Goal: Information Seeking & Learning: Learn about a topic

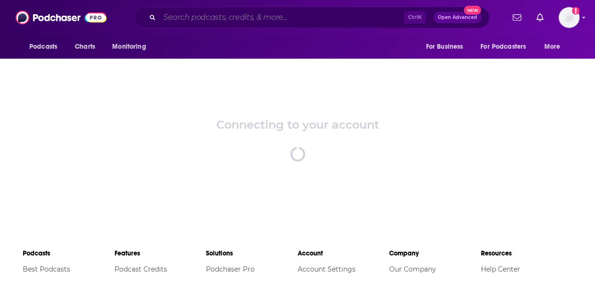
click at [253, 23] on input "Search podcasts, credits, & more..." at bounding box center [282, 17] width 244 height 15
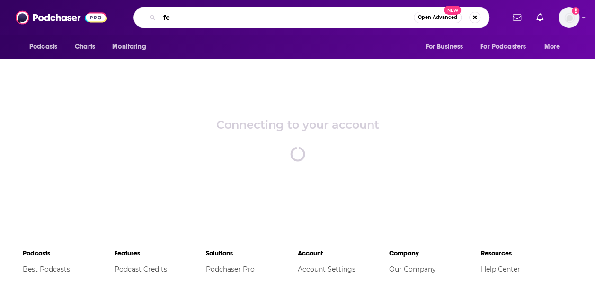
type input "f"
type input "dear [PERSON_NAME]"
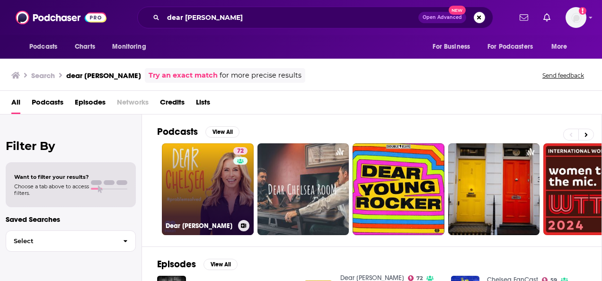
click at [227, 178] on link "72 Dear [PERSON_NAME]" at bounding box center [208, 189] width 92 height 92
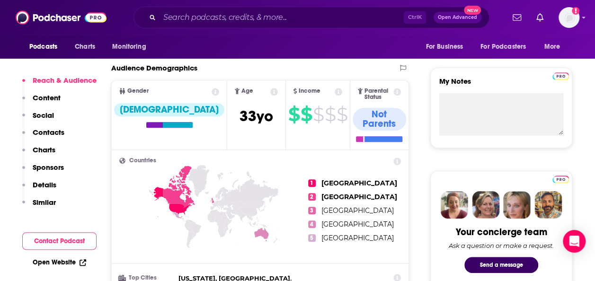
scroll to position [331, 0]
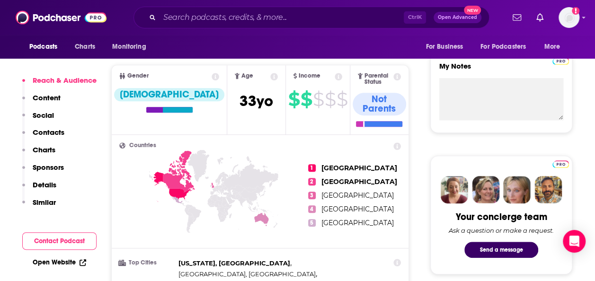
click at [46, 93] on p "Content" at bounding box center [47, 97] width 28 height 9
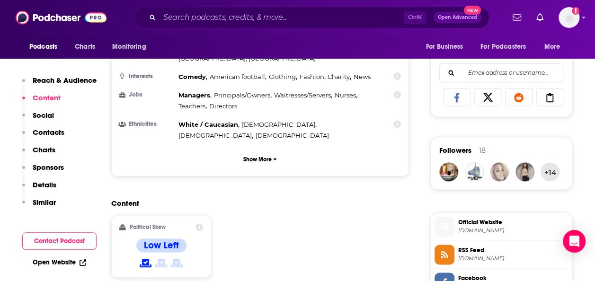
scroll to position [591, 0]
click at [199, 223] on icon at bounding box center [200, 227] width 8 height 8
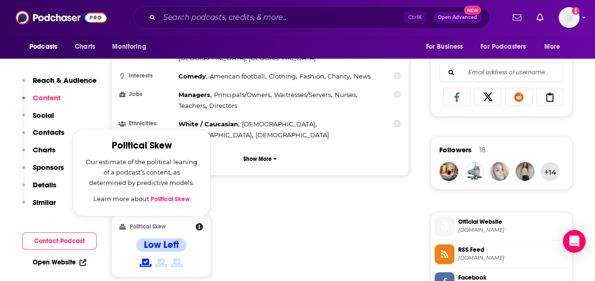
click at [199, 223] on icon at bounding box center [200, 227] width 8 height 8
click at [254, 198] on div "Content Political Skew Political Skew Our estimate of the political leaning of …" at bounding box center [260, 241] width 298 height 86
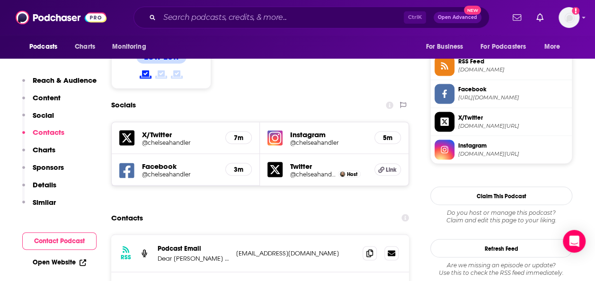
scroll to position [781, 0]
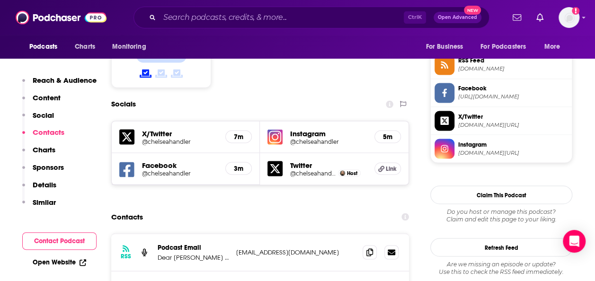
click at [50, 182] on p "Details" at bounding box center [45, 184] width 24 height 9
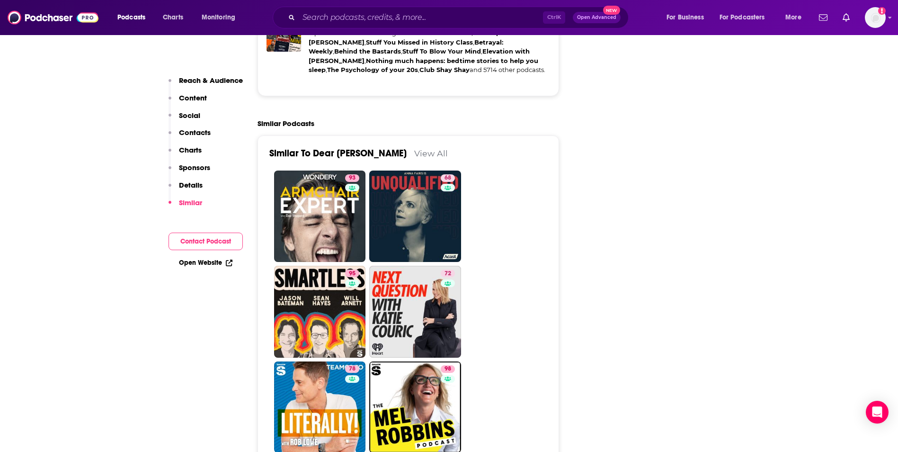
scroll to position [2036, 0]
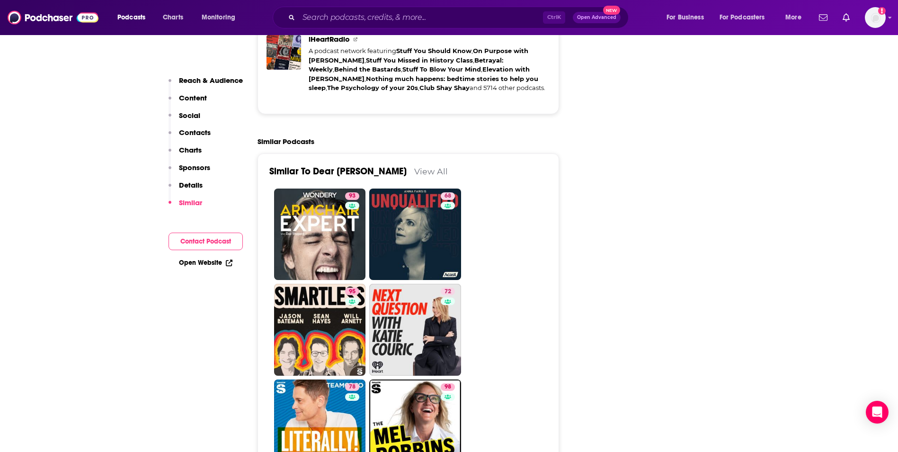
click at [217, 265] on link "Open Website" at bounding box center [206, 263] width 54 height 8
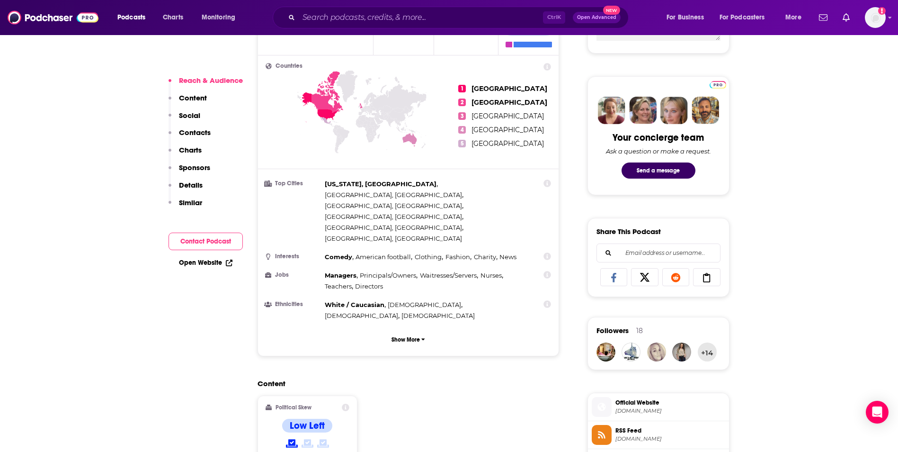
scroll to position [436, 0]
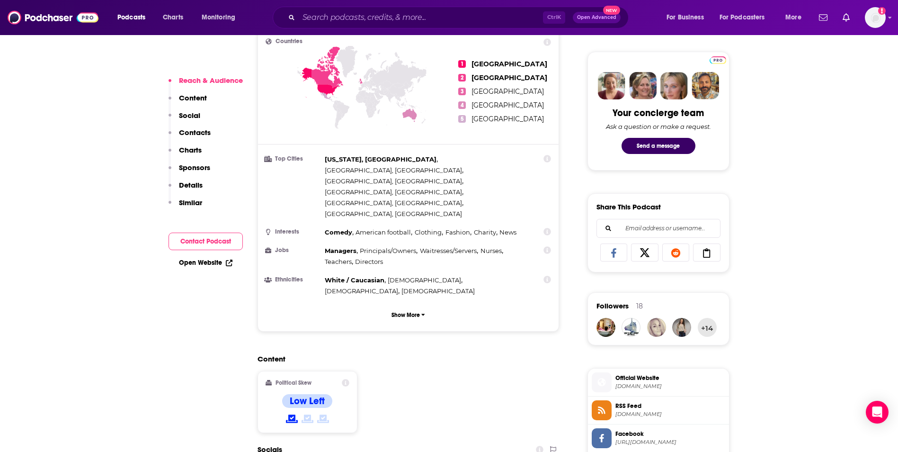
click at [196, 132] on p "Contacts" at bounding box center [195, 132] width 32 height 9
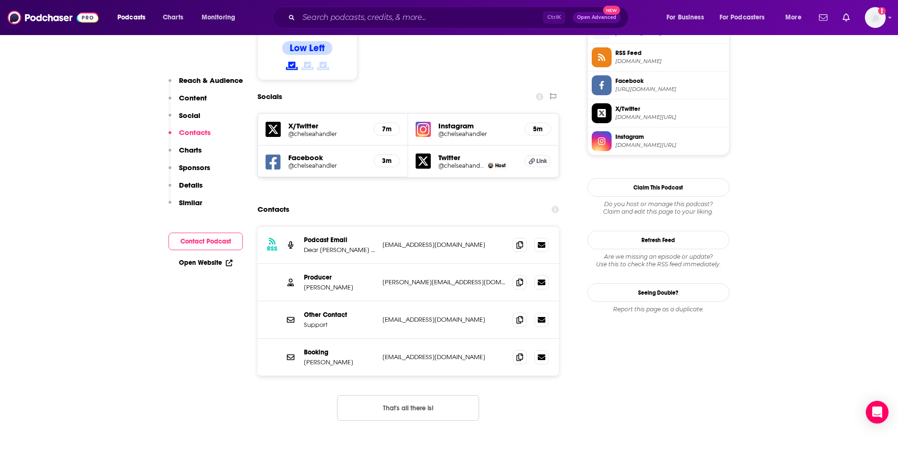
scroll to position [790, 0]
